Goal: Task Accomplishment & Management: Manage account settings

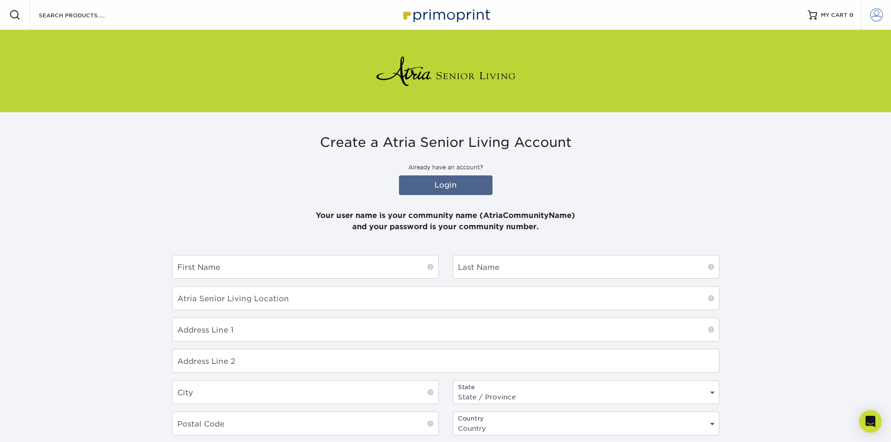
click at [875, 14] on span at bounding box center [876, 14] width 13 height 13
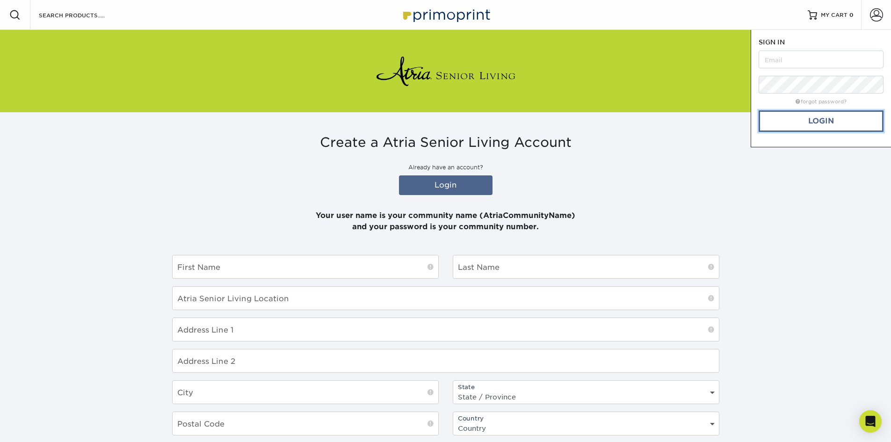
click at [827, 119] on link "Login" at bounding box center [821, 121] width 125 height 22
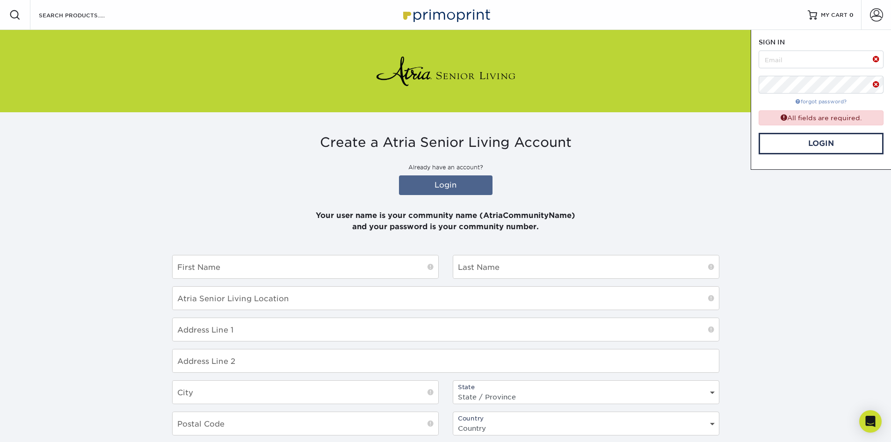
click at [830, 100] on link "forgot password?" at bounding box center [821, 102] width 51 height 6
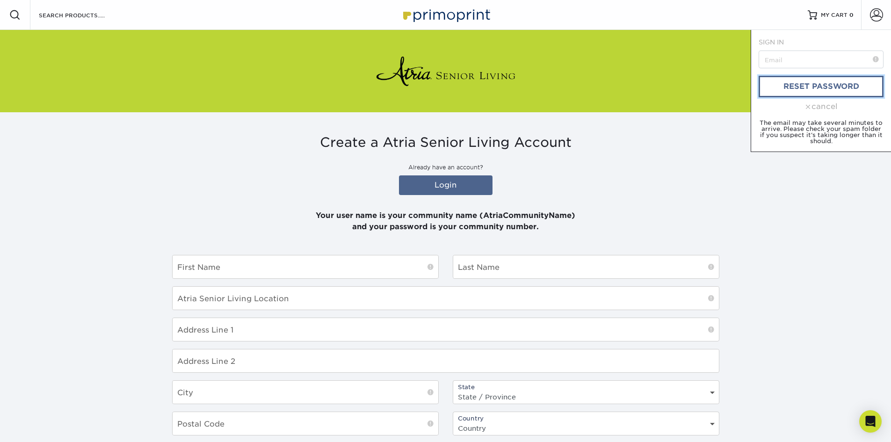
click at [828, 87] on link "reset password" at bounding box center [821, 87] width 125 height 22
click at [809, 58] on input "text" at bounding box center [821, 60] width 125 height 18
type input "[PERSON_NAME][EMAIL_ADDRESS][PERSON_NAME][DOMAIN_NAME]"
click at [824, 87] on link "reset password" at bounding box center [821, 87] width 125 height 22
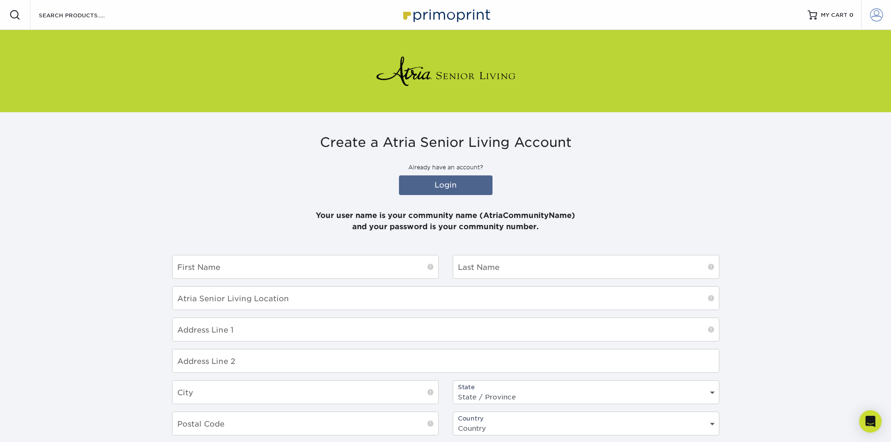
click at [876, 16] on span at bounding box center [876, 14] width 13 height 13
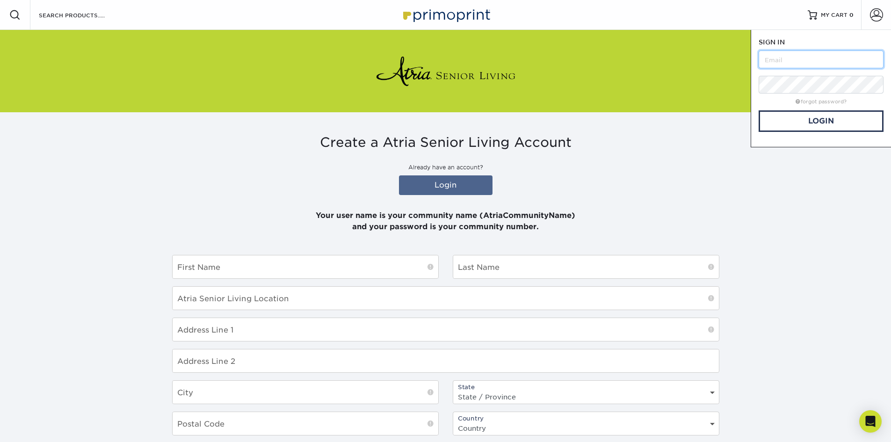
click at [785, 62] on input "text" at bounding box center [821, 60] width 125 height 18
type input "[PERSON_NAME][EMAIL_ADDRESS][PERSON_NAME][DOMAIN_NAME]"
click at [799, 124] on link "Login" at bounding box center [821, 121] width 125 height 22
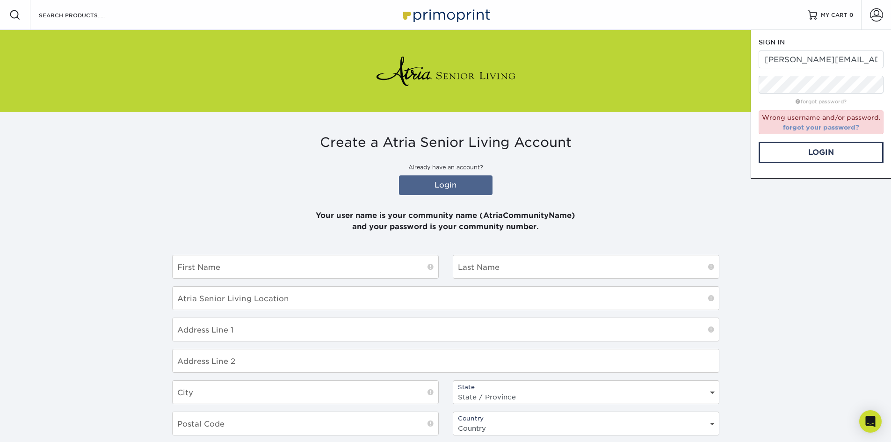
click at [796, 128] on link "forgot your password?" at bounding box center [821, 127] width 76 height 7
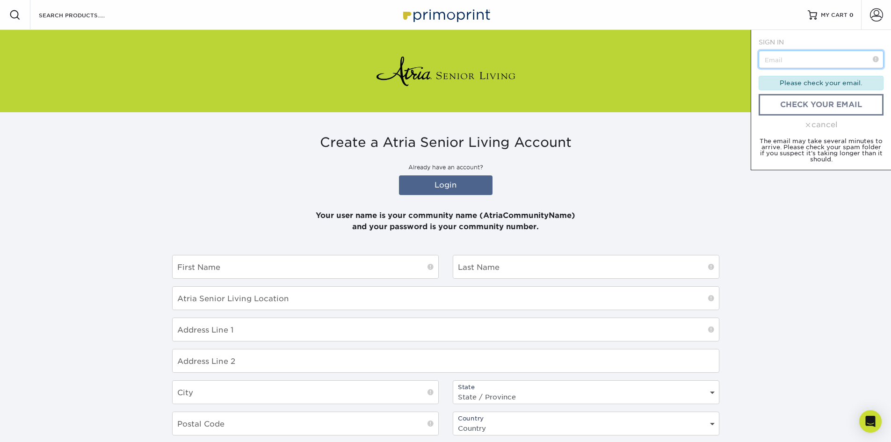
click at [789, 60] on input "text" at bounding box center [821, 60] width 125 height 18
type input "[PERSON_NAME][EMAIL_ADDRESS][PERSON_NAME][DOMAIN_NAME]"
click at [808, 111] on link "check your email" at bounding box center [821, 105] width 125 height 22
click at [813, 83] on div "Please check your email." at bounding box center [821, 83] width 125 height 14
click at [824, 126] on div "cancel" at bounding box center [821, 124] width 125 height 11
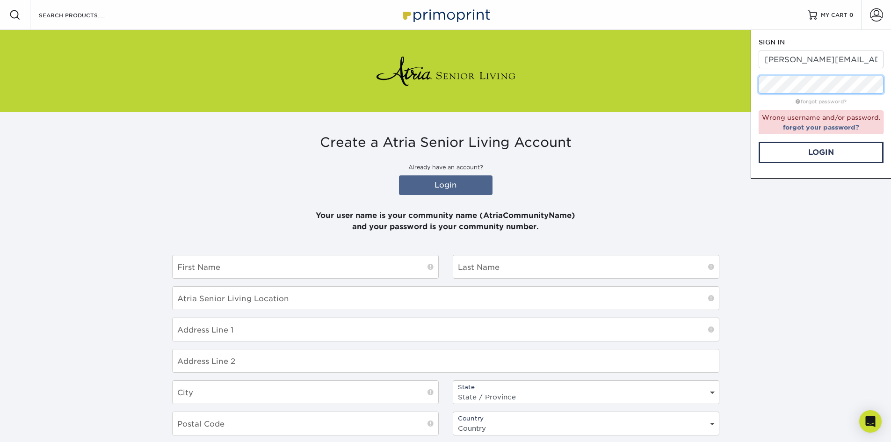
click at [763, 96] on form "SIGN IN CREATE AN ACCOUNT [PERSON_NAME][EMAIL_ADDRESS][PERSON_NAME][DOMAIN_NAME…" at bounding box center [821, 100] width 125 height 126
click at [751, 89] on div "SIGN IN CREATE AN ACCOUNT [PERSON_NAME][EMAIL_ADDRESS][PERSON_NAME][DOMAIN_NAME…" at bounding box center [821, 104] width 140 height 149
click at [723, 65] on div "Resources Menu Search Products Account SIGN IN CREATE AN ACCOUNT [PERSON_NAME][…" at bounding box center [445, 299] width 891 height 598
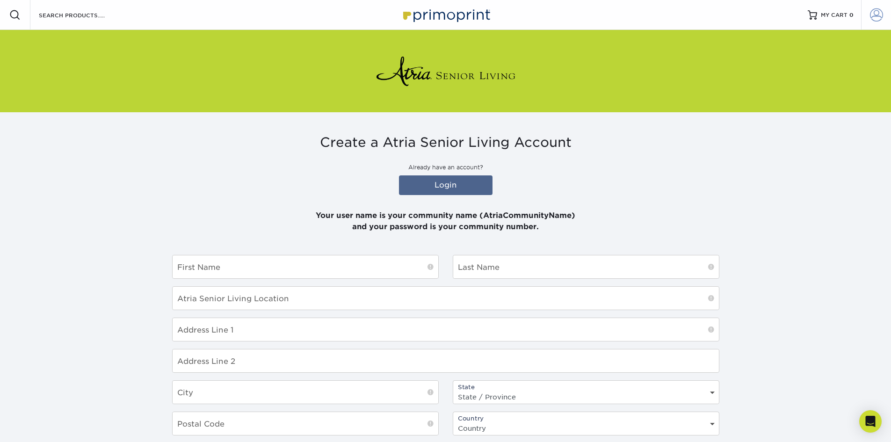
click at [875, 14] on span at bounding box center [876, 14] width 13 height 13
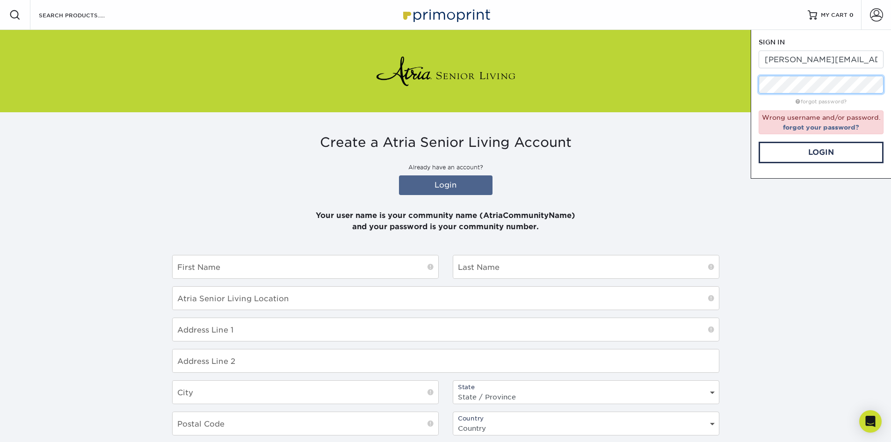
click at [709, 68] on div "Resources Menu Search Products Account SIGN IN CREATE AN ACCOUNT [PERSON_NAME][…" at bounding box center [445, 299] width 891 height 598
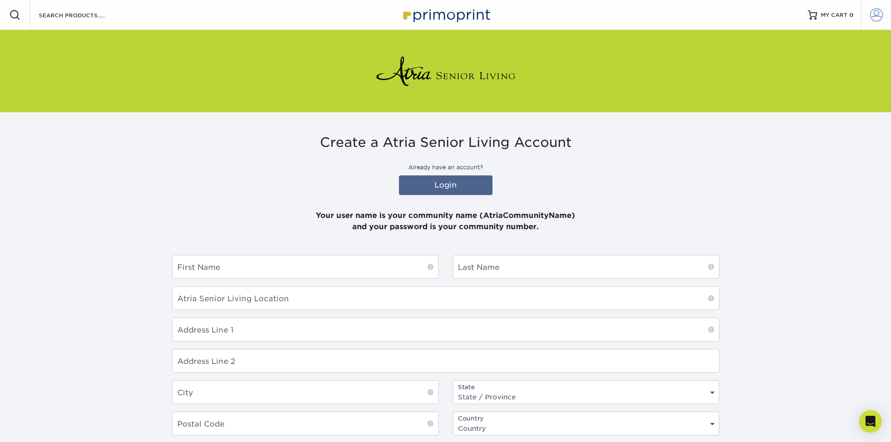
click at [876, 19] on span at bounding box center [876, 14] width 13 height 13
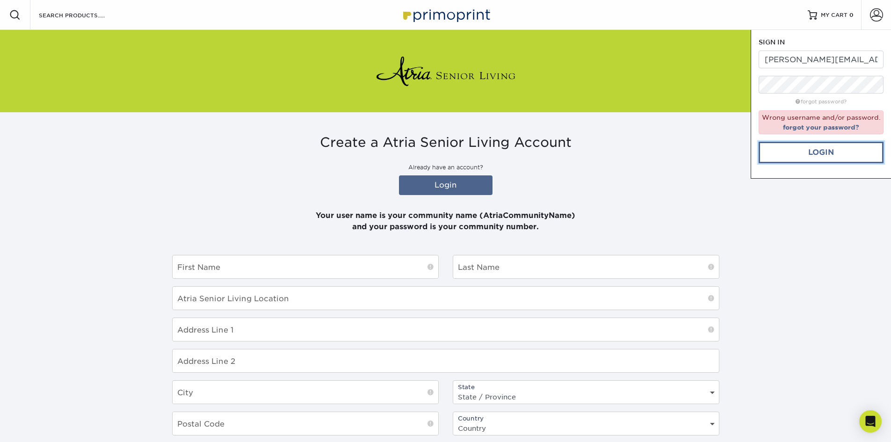
click at [817, 150] on link "Login" at bounding box center [821, 153] width 125 height 22
click at [817, 151] on link "Login" at bounding box center [821, 153] width 125 height 22
click at [817, 152] on link "Login" at bounding box center [821, 153] width 125 height 22
click at [818, 152] on link "Login" at bounding box center [821, 153] width 125 height 22
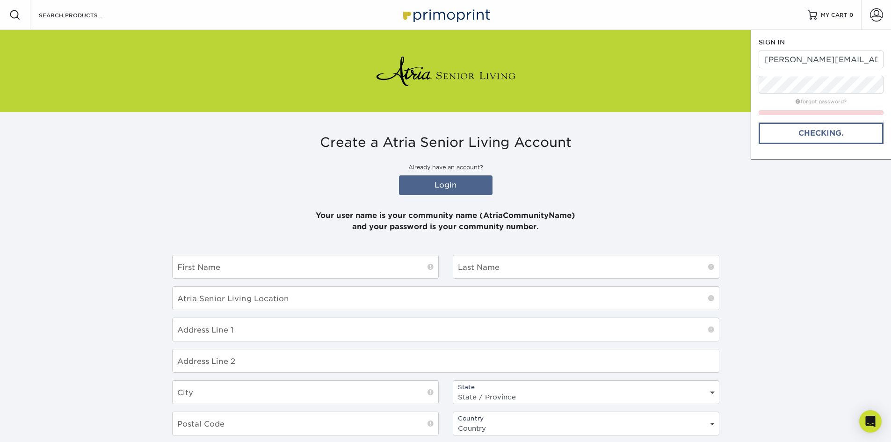
click at [818, 152] on div "SIGN IN CREATE AN ACCOUNT [PERSON_NAME][EMAIL_ADDRESS][PERSON_NAME][DOMAIN_NAME…" at bounding box center [821, 95] width 140 height 130
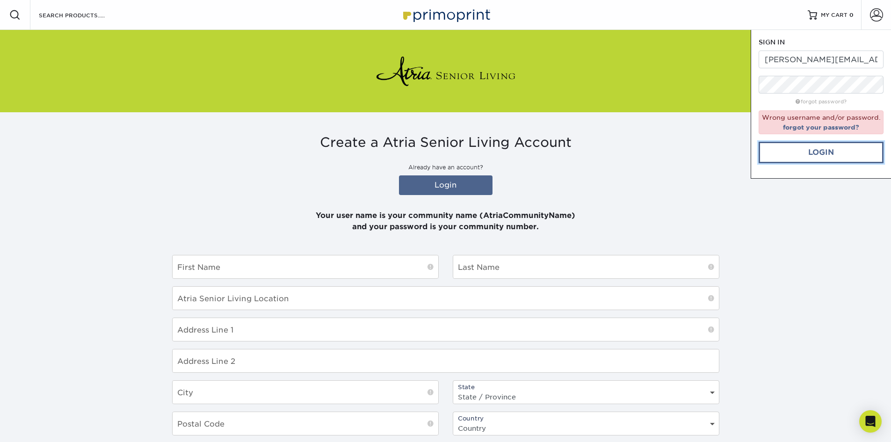
click at [818, 152] on link "Login" at bounding box center [821, 153] width 125 height 22
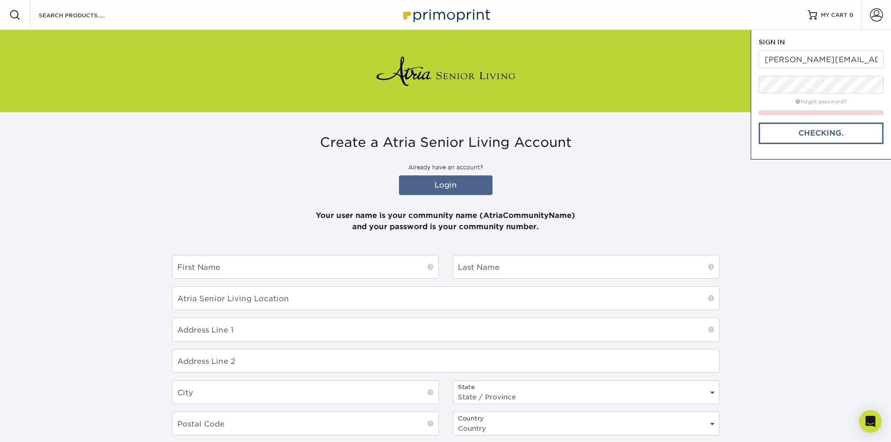
click at [818, 152] on div "SIGN IN CREATE AN ACCOUNT [PERSON_NAME][EMAIL_ADDRESS][PERSON_NAME][DOMAIN_NAME…" at bounding box center [821, 95] width 140 height 130
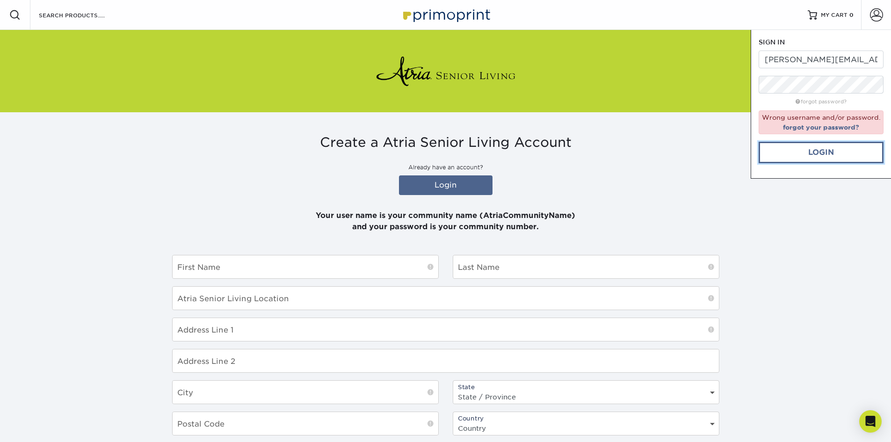
click at [818, 152] on link "Login" at bounding box center [821, 153] width 125 height 22
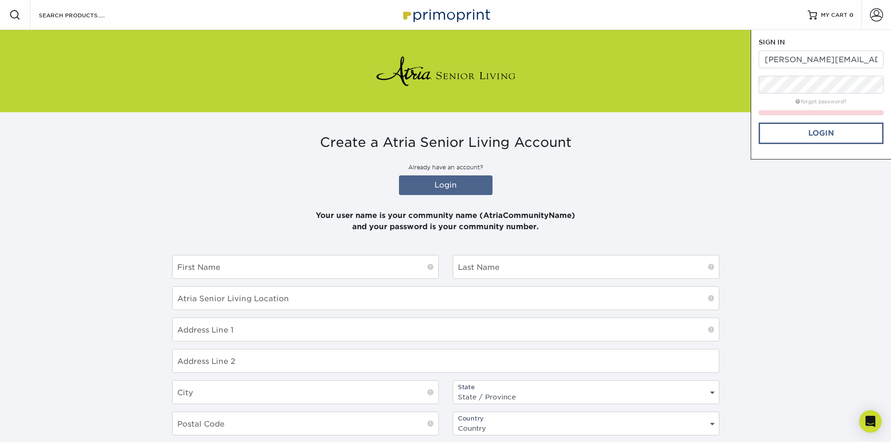
click at [818, 152] on div "SIGN IN CREATE AN ACCOUNT [PERSON_NAME][EMAIL_ADDRESS][PERSON_NAME][DOMAIN_NAME…" at bounding box center [821, 95] width 140 height 130
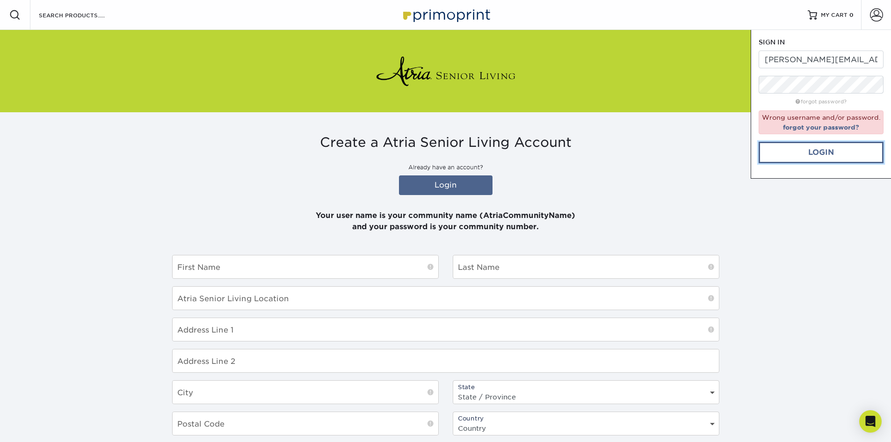
click at [818, 152] on link "Login" at bounding box center [821, 153] width 125 height 22
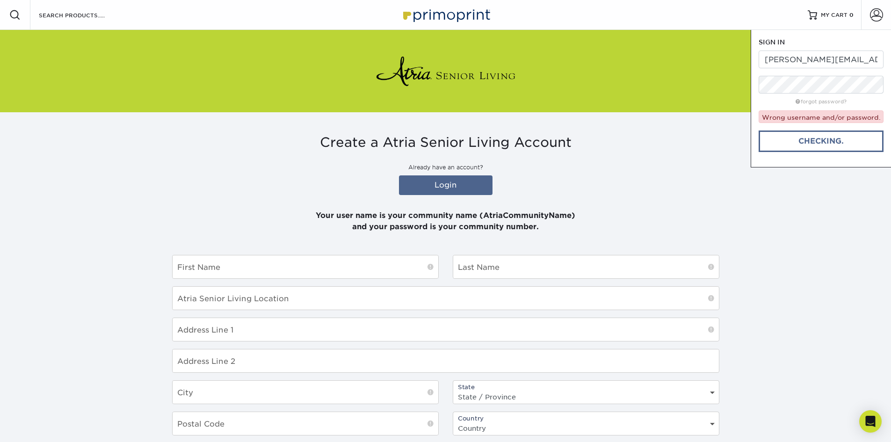
click at [819, 150] on div "SIGN IN CREATE AN ACCOUNT [PERSON_NAME][EMAIL_ADDRESS][PERSON_NAME][DOMAIN_NAME…" at bounding box center [821, 99] width 140 height 138
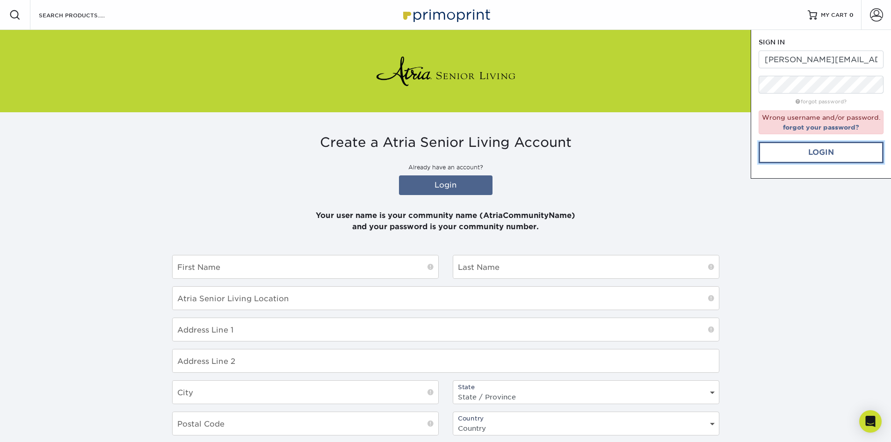
click at [821, 145] on link "Login" at bounding box center [821, 153] width 125 height 22
click at [824, 130] on link "forgot your password?" at bounding box center [821, 127] width 76 height 7
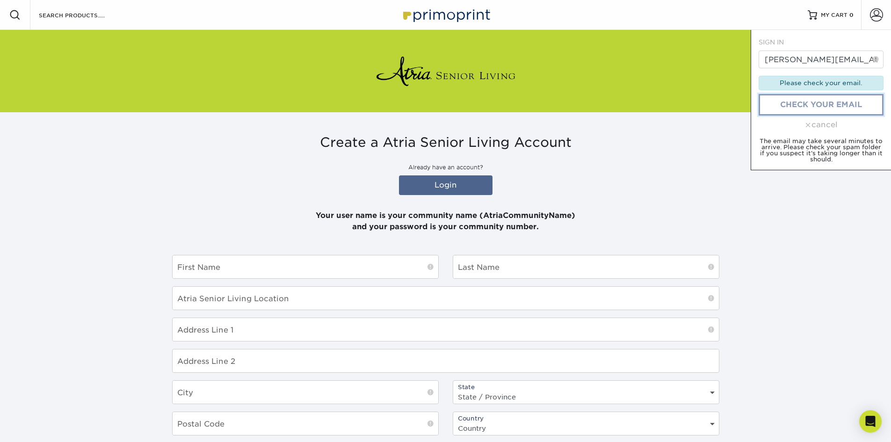
click at [815, 108] on link "check your email" at bounding box center [821, 105] width 125 height 22
click at [833, 106] on link "check your email" at bounding box center [821, 105] width 125 height 22
click at [817, 126] on div "cancel" at bounding box center [821, 124] width 125 height 11
